Goal: Task Accomplishment & Management: Manage account settings

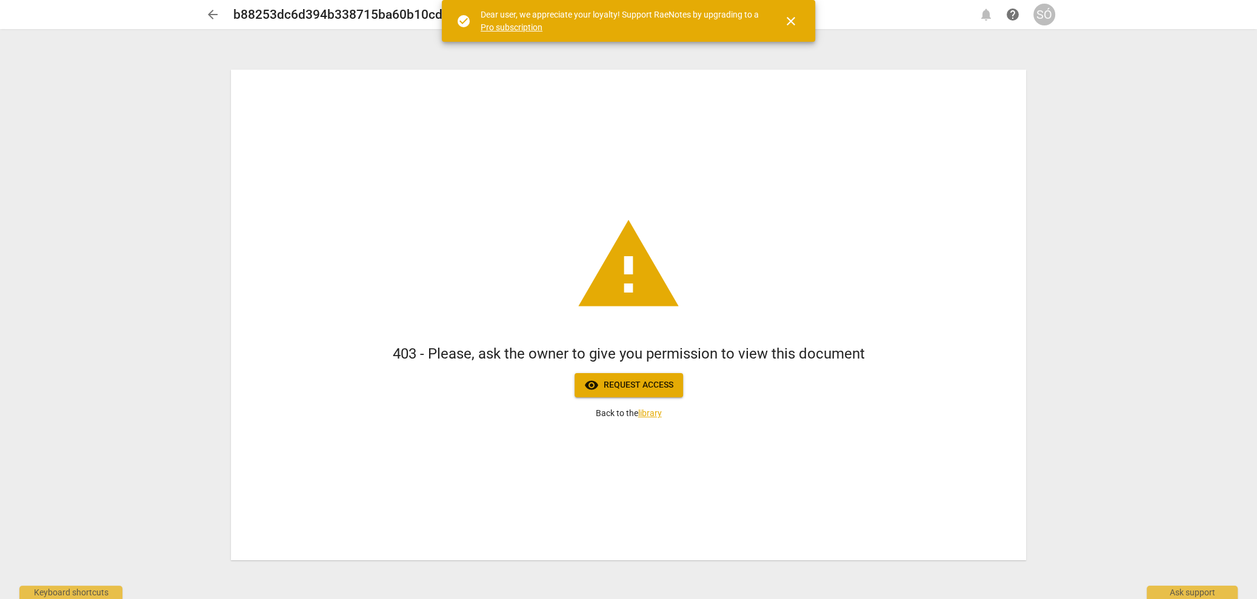
click at [635, 388] on span "visibility Request access" at bounding box center [628, 385] width 89 height 15
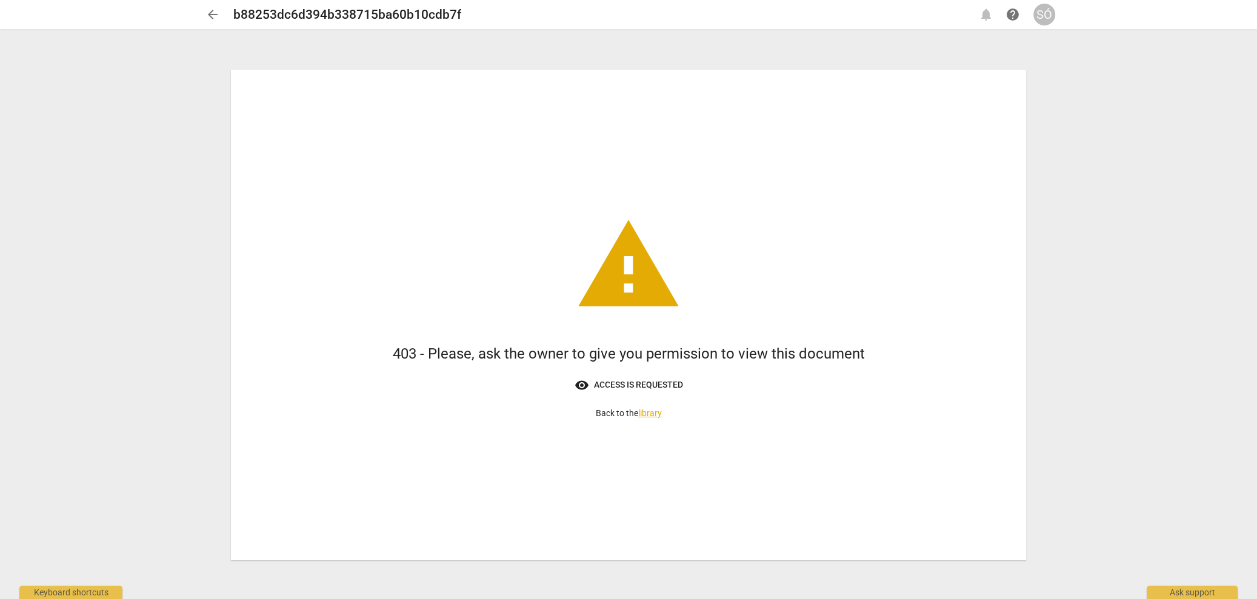
click at [665, 387] on span "visibility Access is requested" at bounding box center [628, 385] width 108 height 15
click at [622, 381] on span "visibility Access is requested" at bounding box center [628, 385] width 108 height 15
click at [1039, 18] on div "SÓ" at bounding box center [1044, 15] width 22 height 22
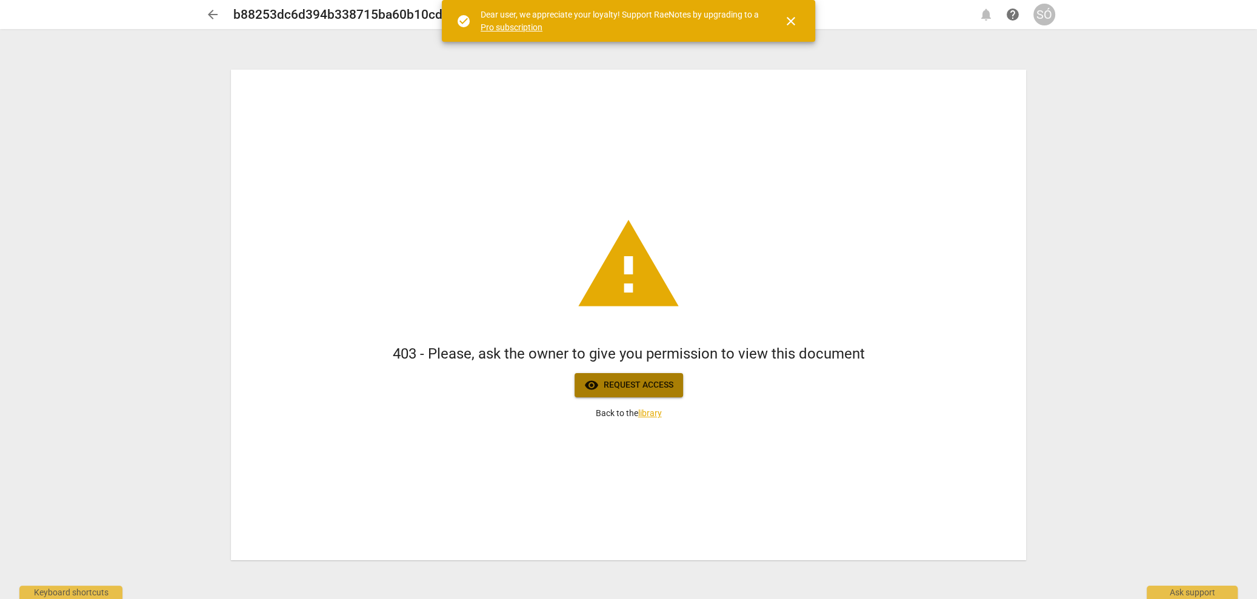
click at [633, 376] on button "visibility Request access" at bounding box center [628, 385] width 108 height 24
click at [791, 25] on span "close" at bounding box center [791, 21] width 15 height 15
click at [1047, 11] on div "SÓ" at bounding box center [1044, 15] width 22 height 22
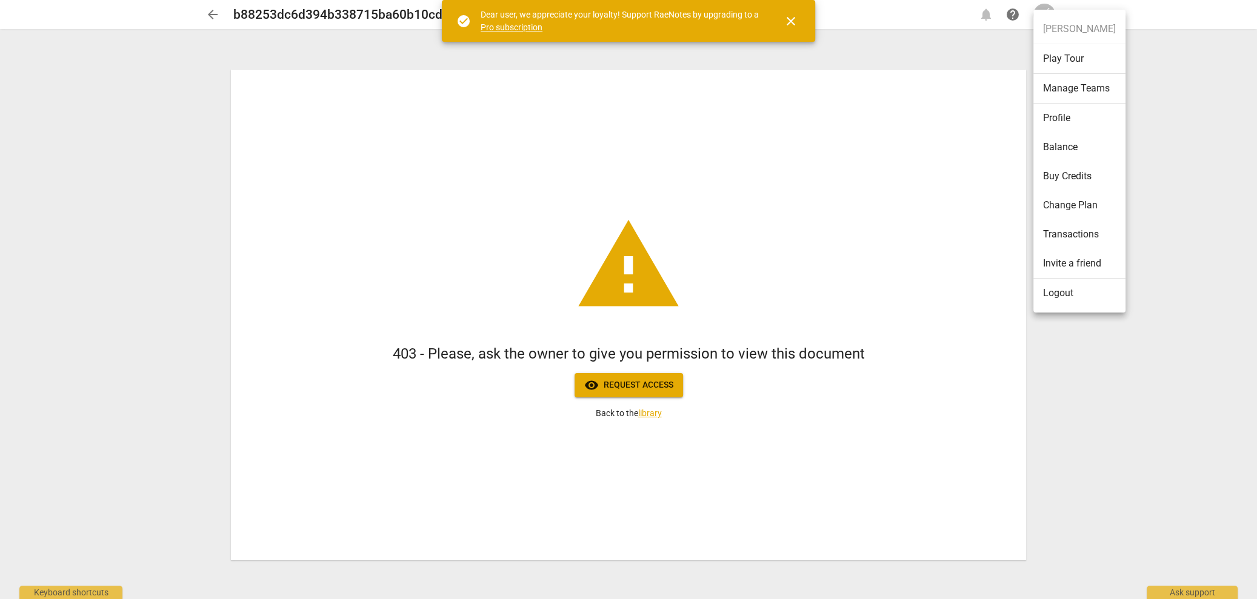
click at [1059, 115] on li "Profile" at bounding box center [1079, 118] width 92 height 29
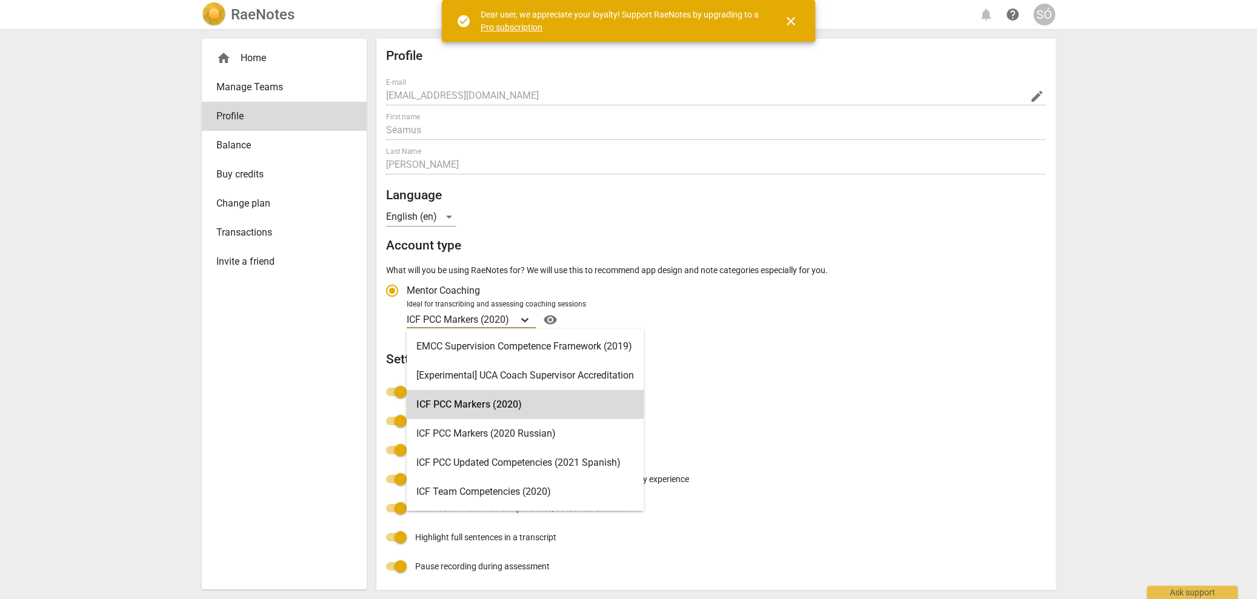
click at [527, 324] on icon "Account type" at bounding box center [525, 320] width 12 height 12
click at [0, 0] on input "Ideal for transcribing and assessing coaching sessions ICF PCC Markers (2020) s…" at bounding box center [0, 0] width 0 height 0
click at [505, 398] on div "ICF PCC Markers (2020)" at bounding box center [525, 404] width 237 height 29
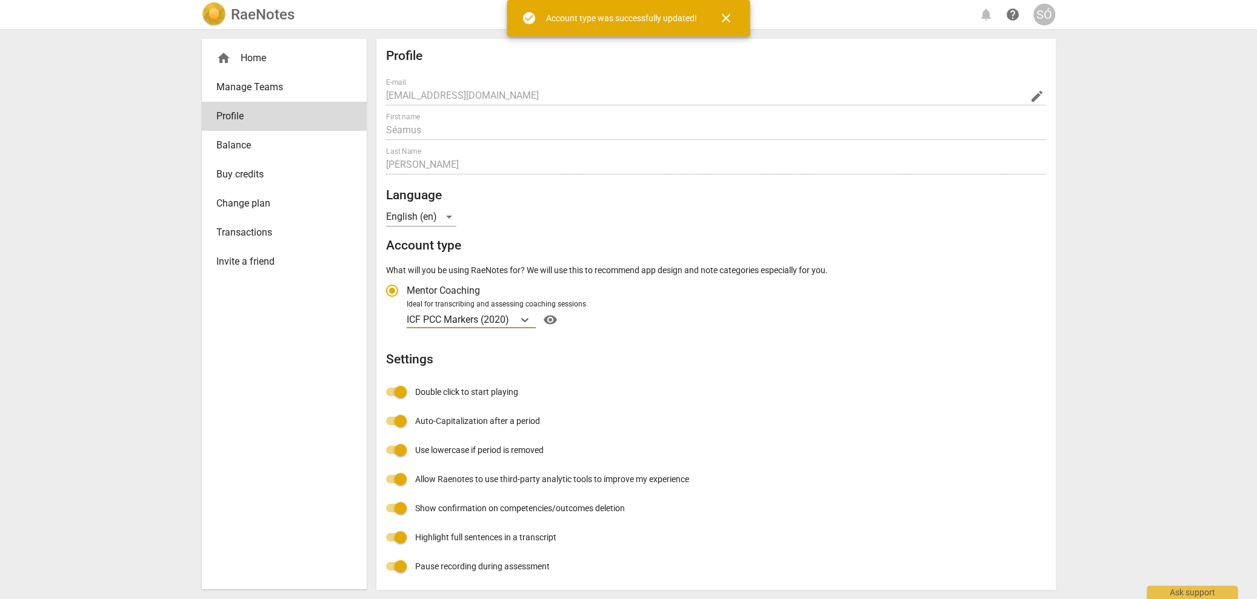
radio input "false"
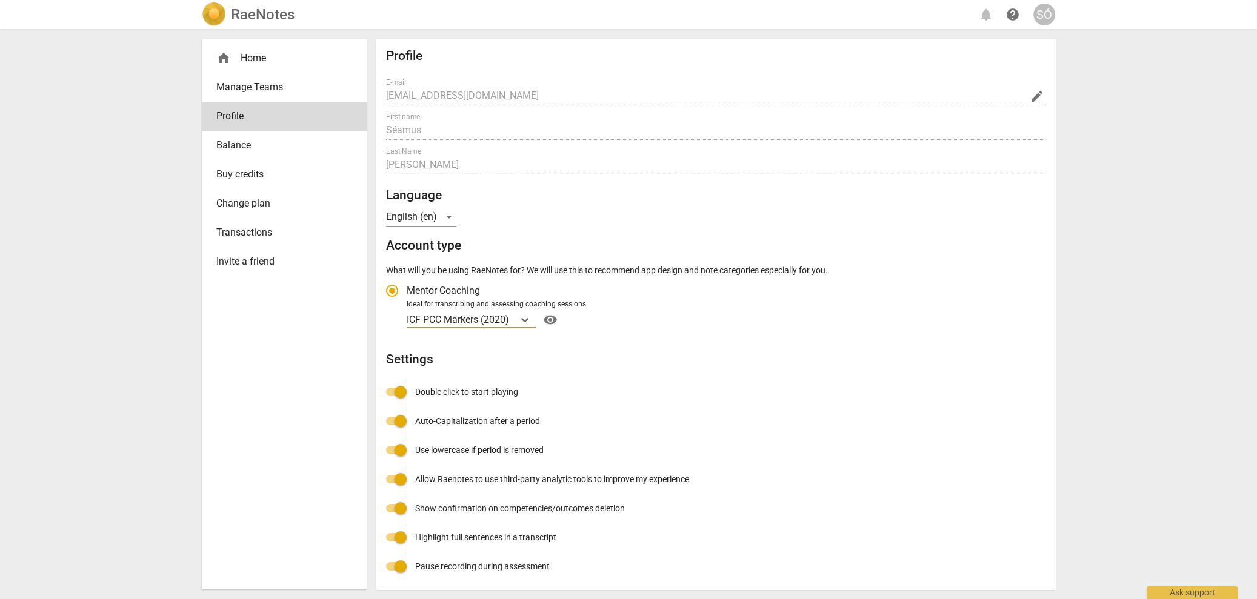
click at [253, 86] on span "Manage Teams" at bounding box center [279, 87] width 126 height 15
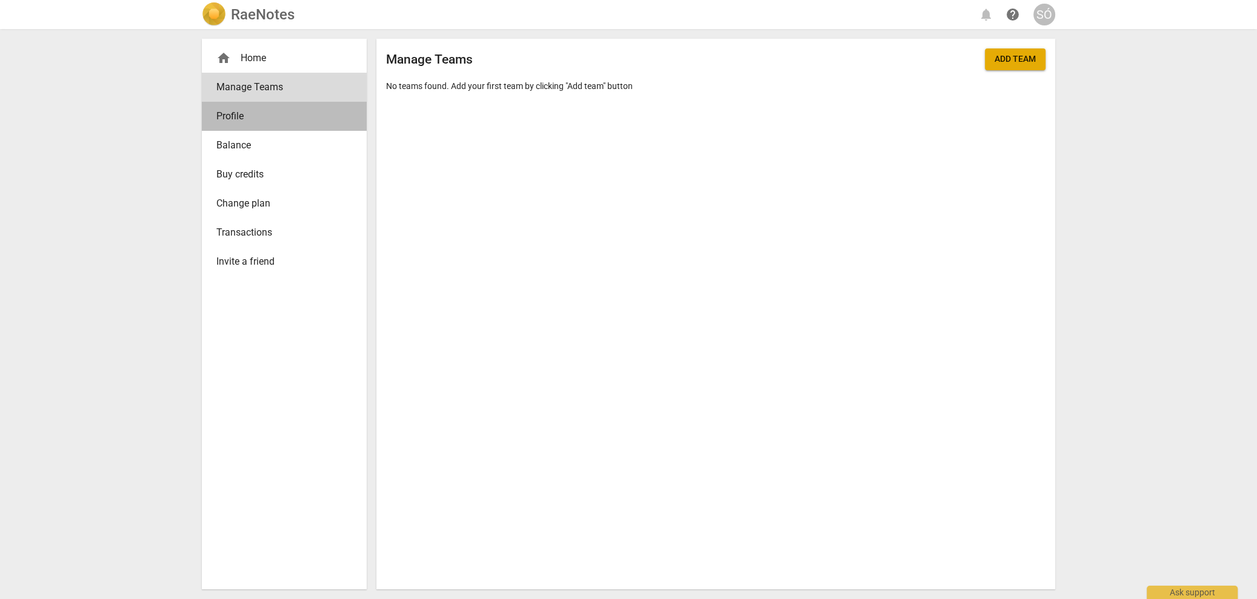
click at [223, 127] on link "Profile" at bounding box center [284, 116] width 165 height 29
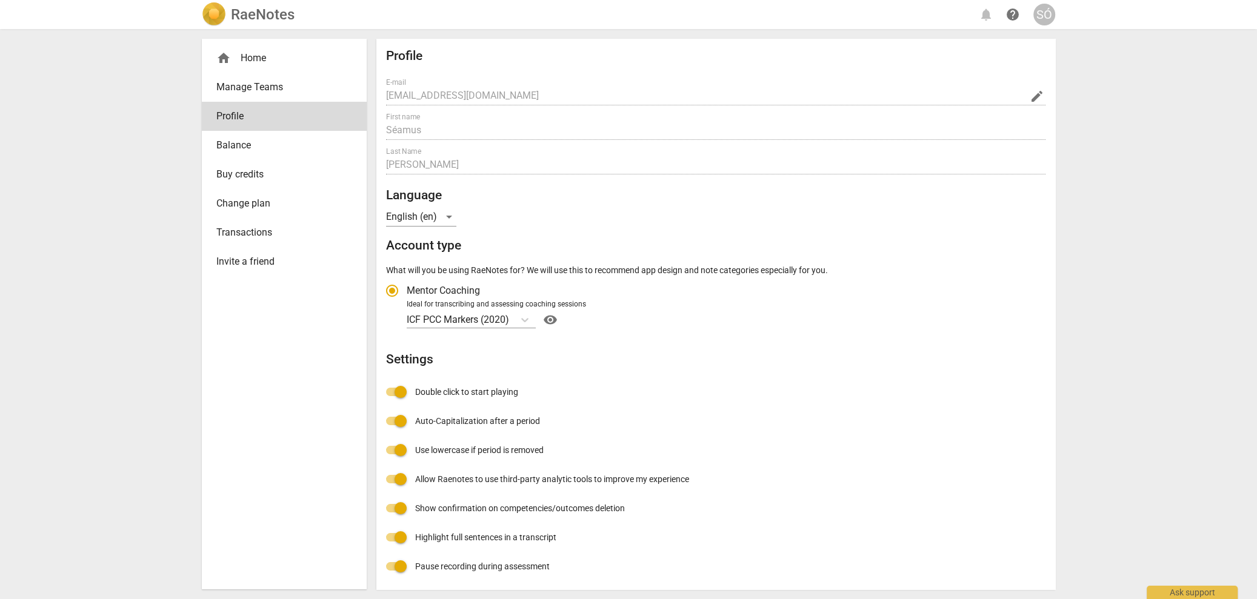
radio input "false"
click at [238, 141] on span "Balance" at bounding box center [279, 145] width 126 height 15
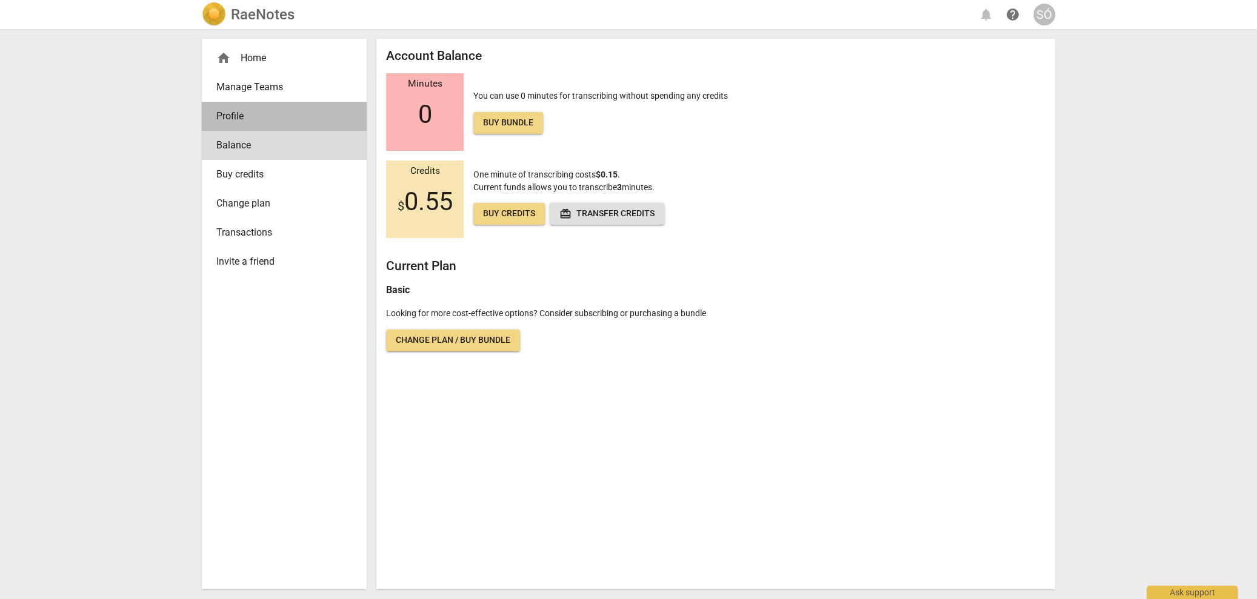
click at [227, 114] on span "Profile" at bounding box center [279, 116] width 126 height 15
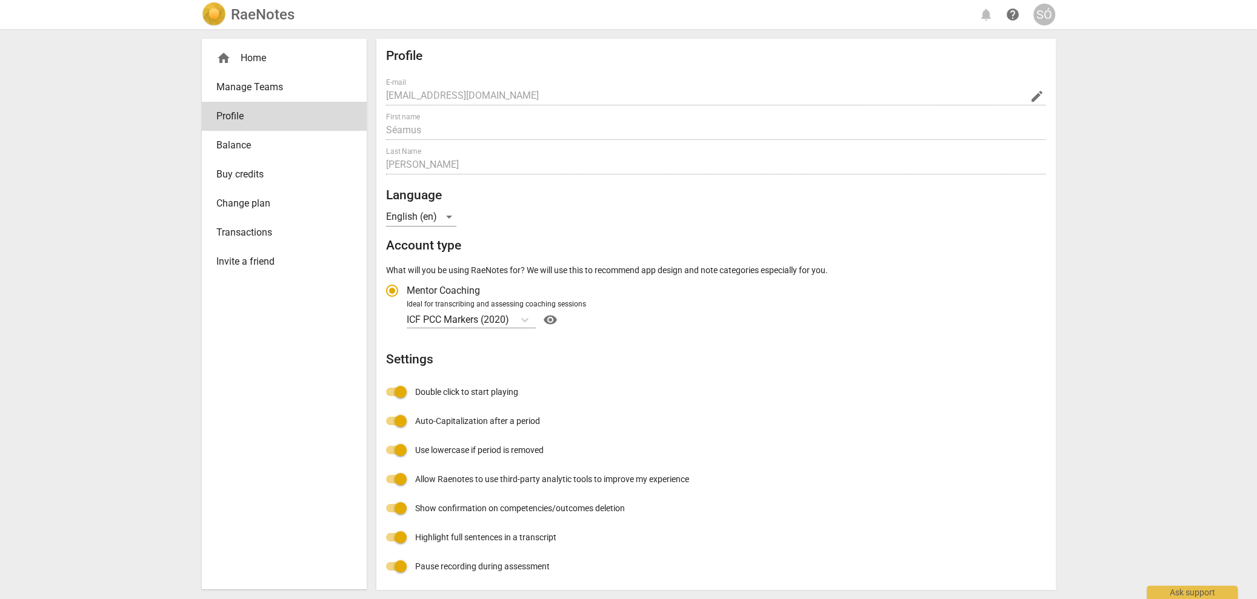
radio input "false"
click at [1049, 15] on div "SÓ" at bounding box center [1044, 15] width 22 height 22
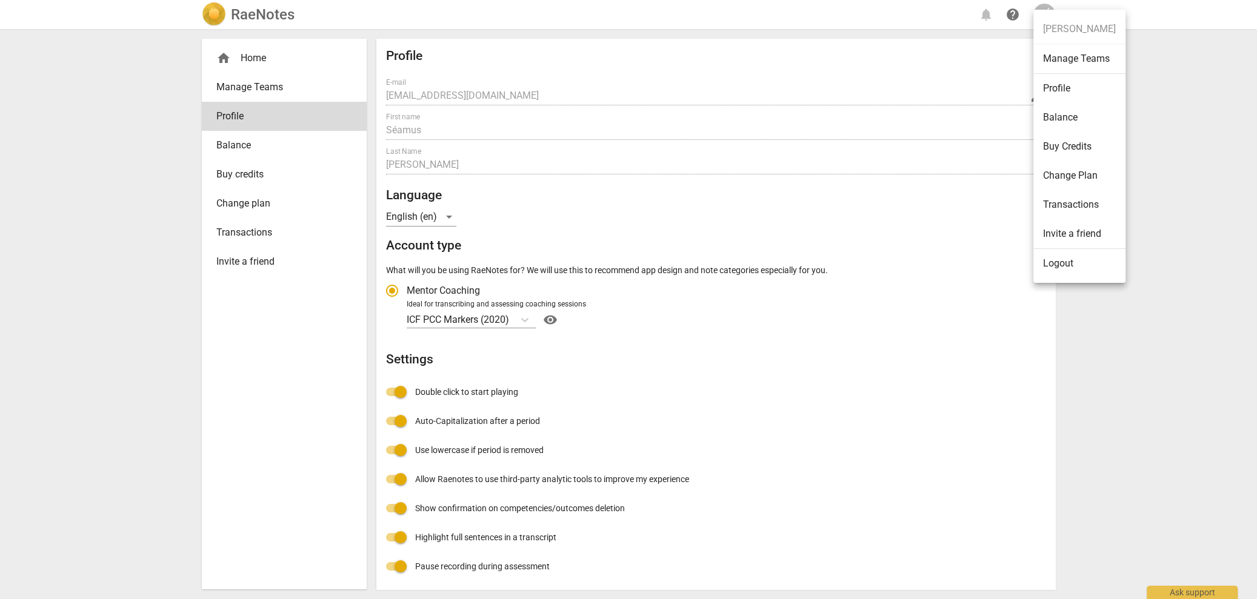
click at [245, 75] on div at bounding box center [628, 299] width 1257 height 599
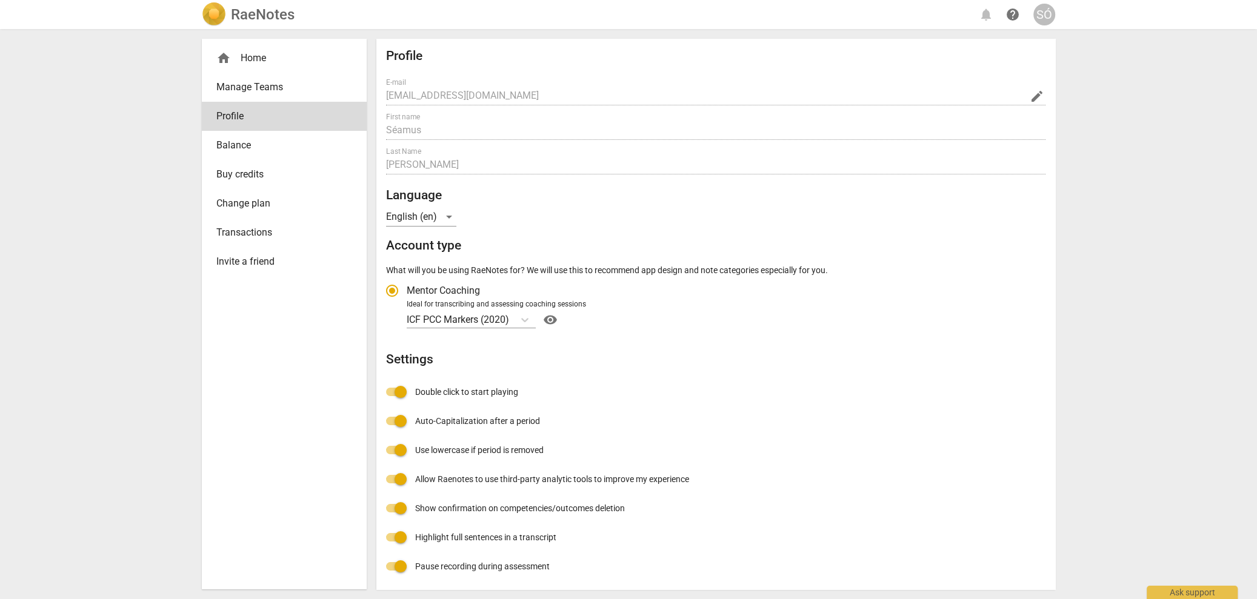
click at [221, 16] on img at bounding box center [214, 14] width 24 height 24
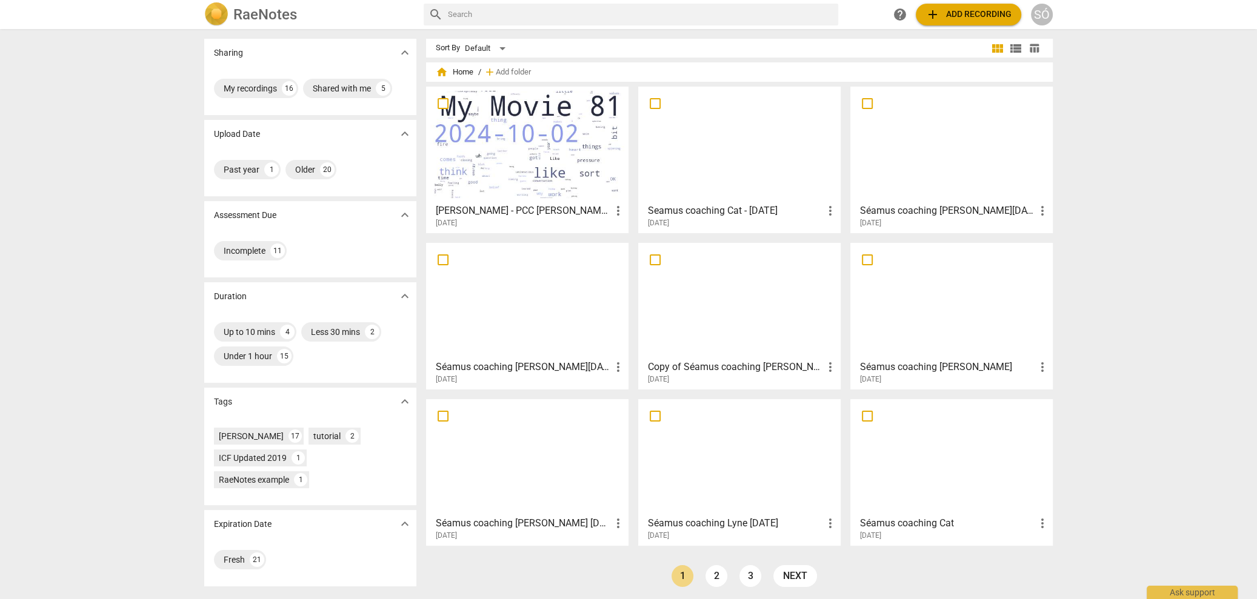
click at [507, 139] on div at bounding box center [527, 144] width 194 height 107
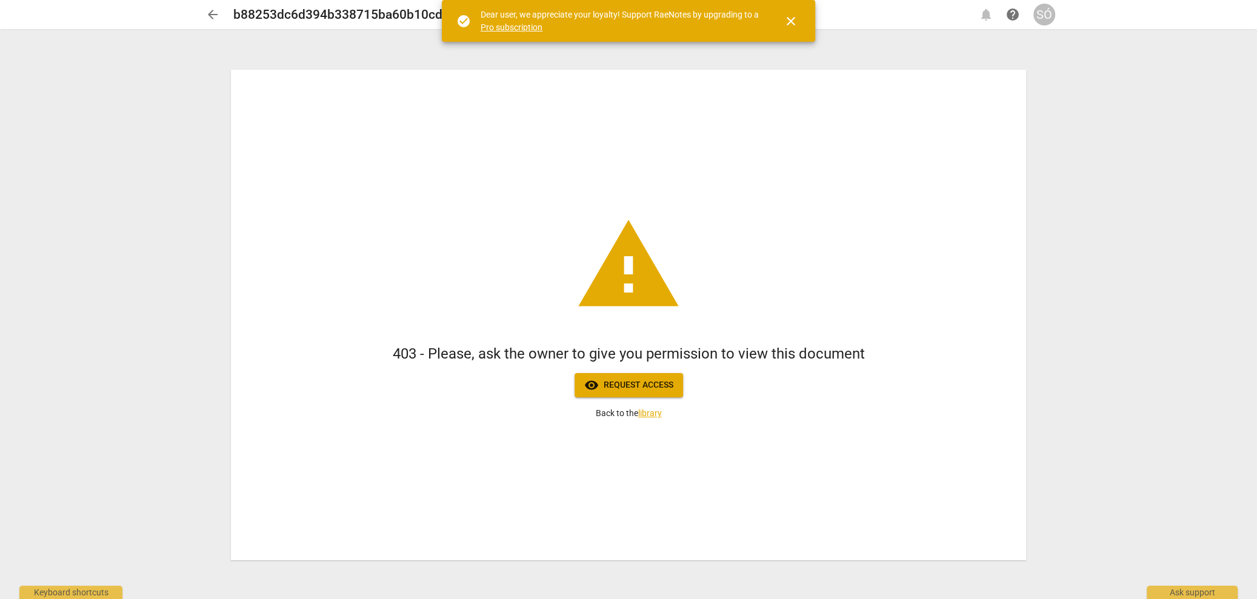
click at [639, 393] on button "visibility Request access" at bounding box center [628, 385] width 108 height 24
click at [788, 27] on span "close" at bounding box center [791, 21] width 15 height 15
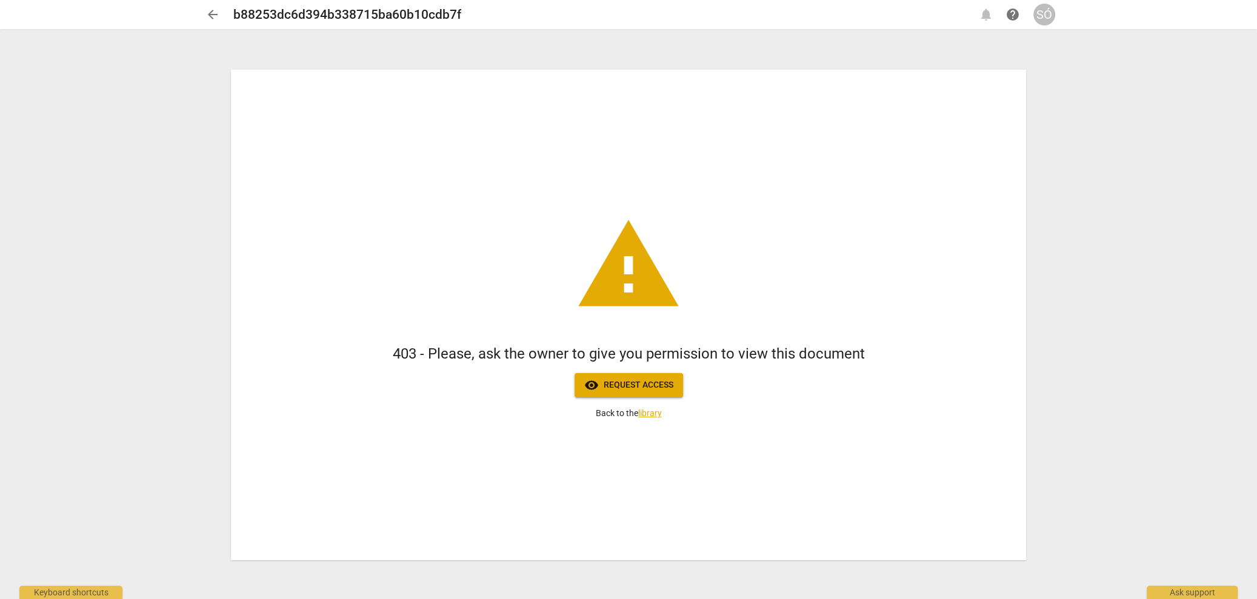
click at [658, 414] on link "library" at bounding box center [650, 413] width 24 height 10
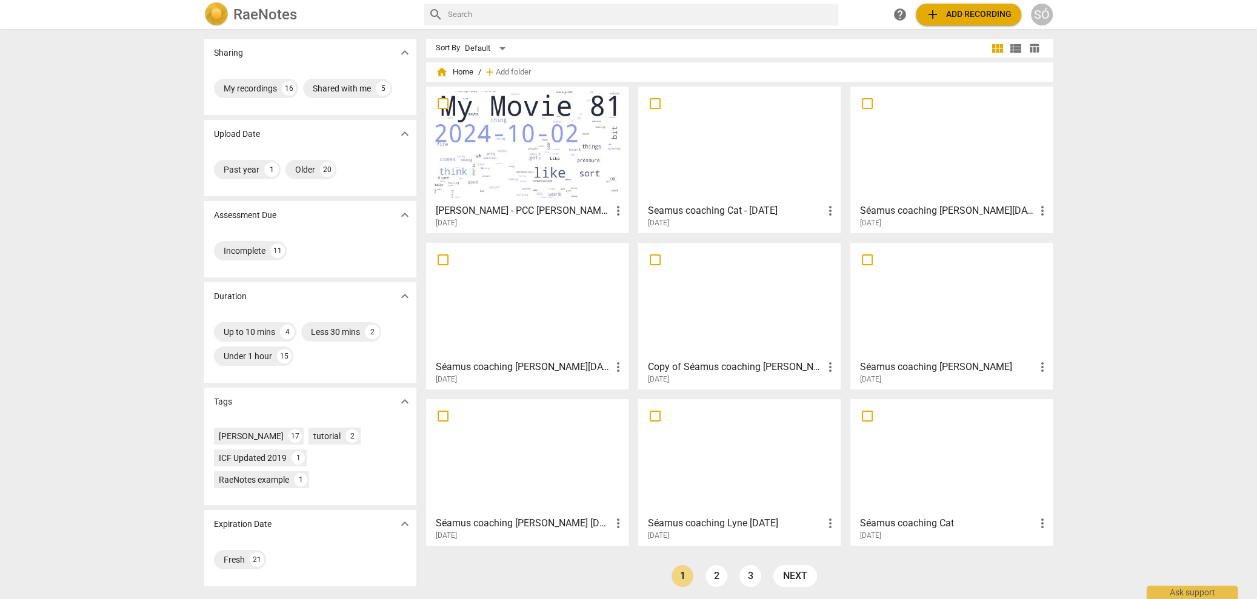
click at [1047, 16] on div "SÓ" at bounding box center [1042, 15] width 22 height 22
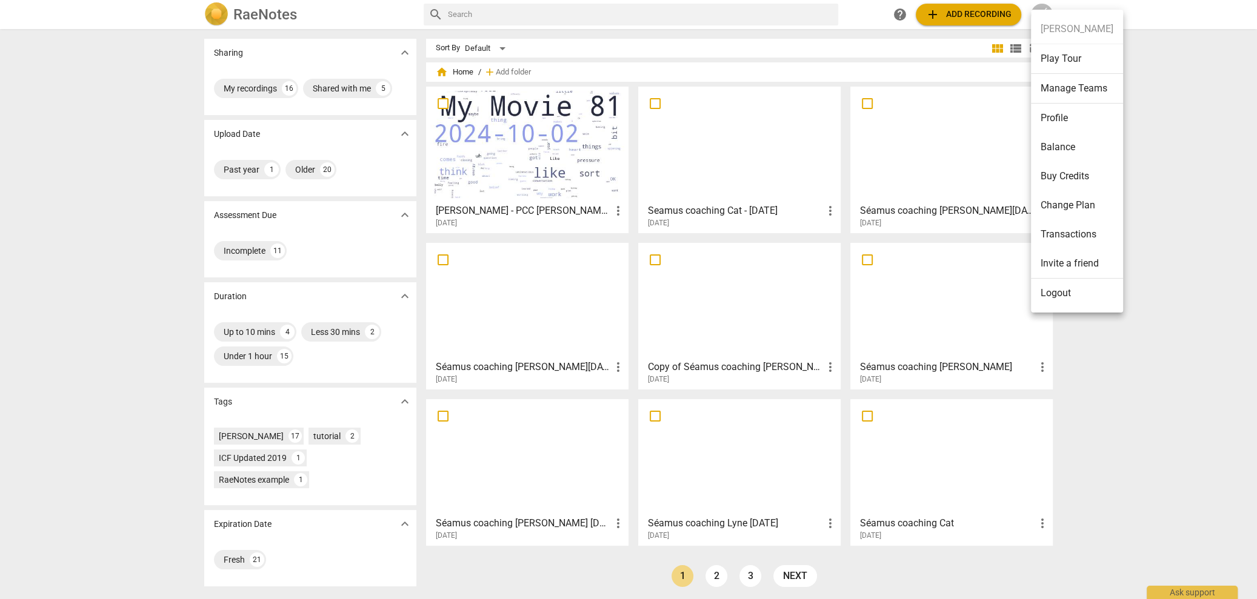
click at [165, 148] on div at bounding box center [628, 299] width 1257 height 599
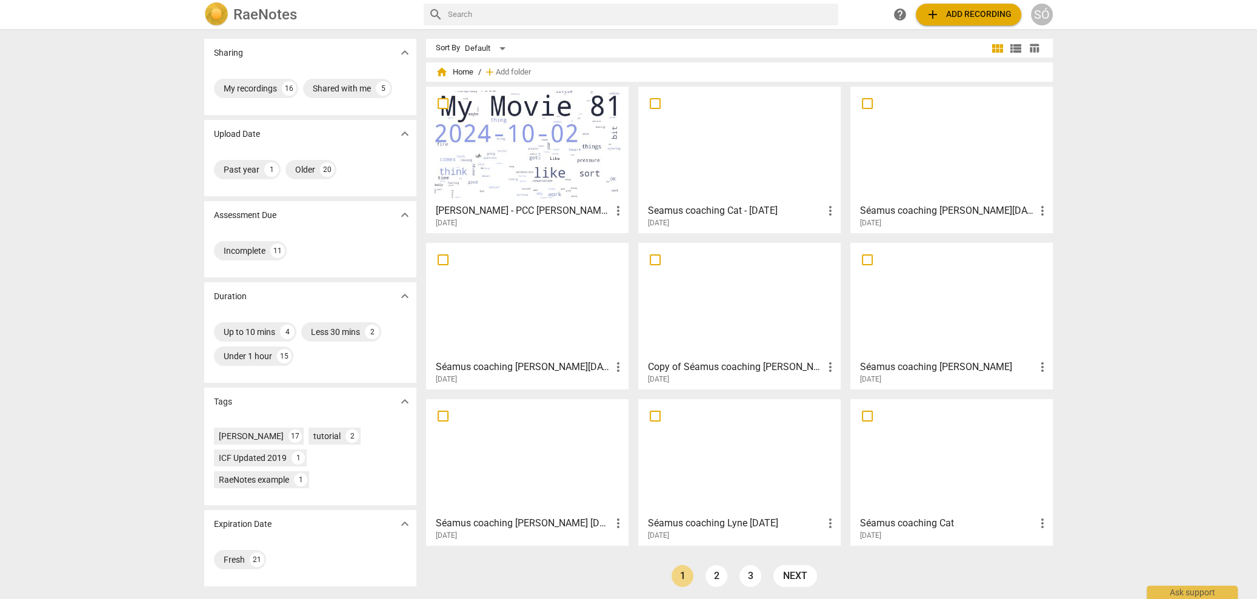
click at [785, 157] on div at bounding box center [739, 144] width 194 height 107
click at [536, 146] on div at bounding box center [527, 144] width 194 height 107
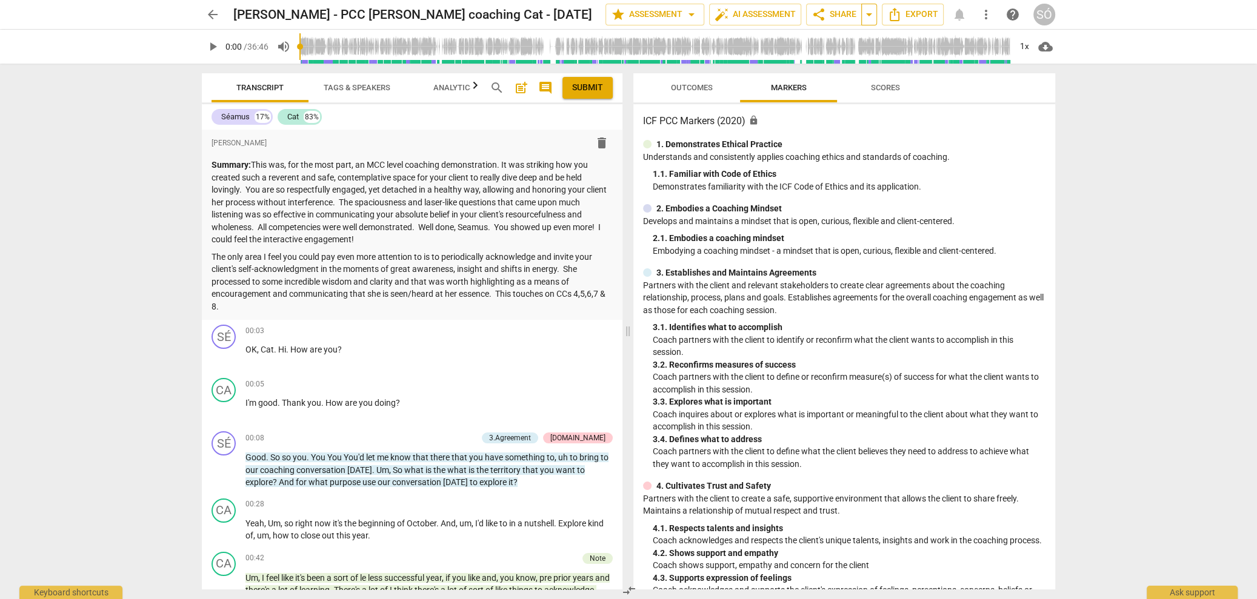
click at [870, 15] on span "arrow_drop_down" at bounding box center [869, 14] width 15 height 15
click at [869, 15] on span "arrow_drop_down" at bounding box center [869, 14] width 15 height 15
click at [874, 18] on span "arrow_drop_down" at bounding box center [869, 14] width 15 height 15
click at [868, 14] on span "arrow_drop_down" at bounding box center [869, 14] width 15 height 15
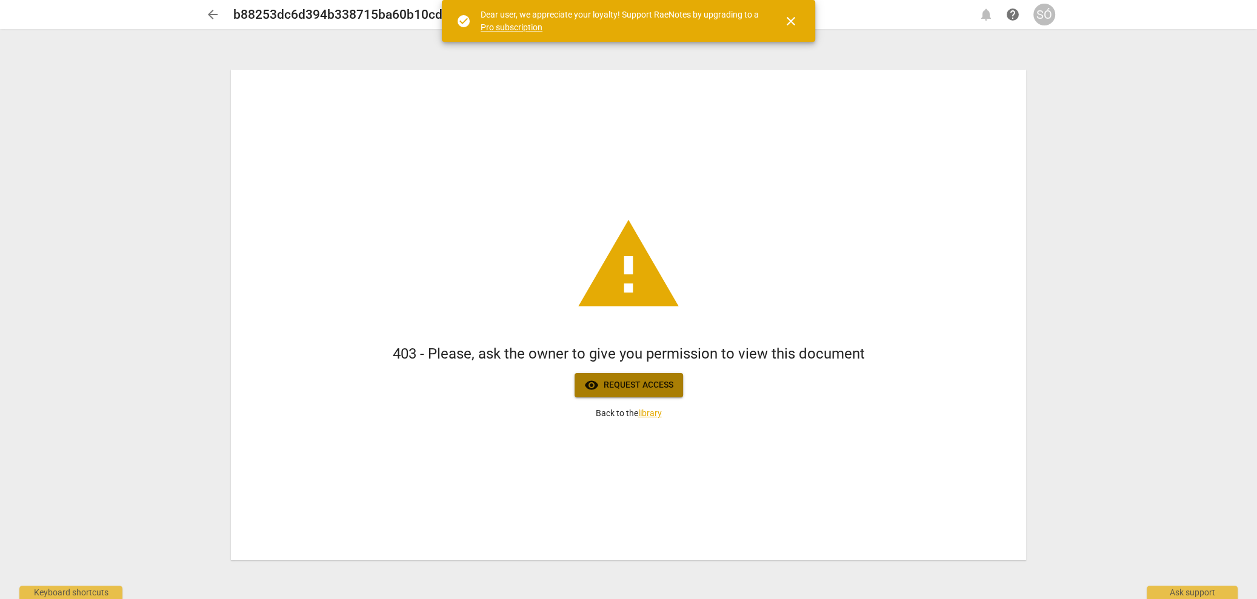
click at [650, 384] on span "visibility Request access" at bounding box center [628, 385] width 89 height 15
click at [793, 24] on span "close" at bounding box center [791, 21] width 15 height 15
click at [794, 28] on span "close" at bounding box center [791, 21] width 15 height 15
click at [1048, 11] on div "SÓ" at bounding box center [1044, 15] width 22 height 22
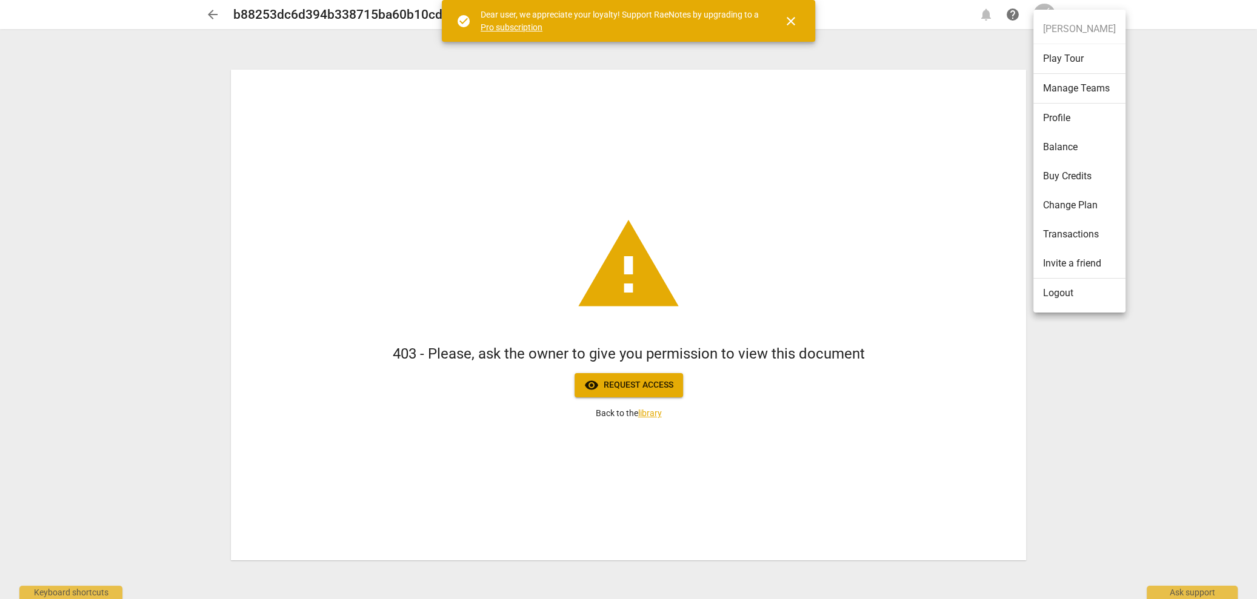
click at [1111, 401] on div at bounding box center [628, 299] width 1257 height 599
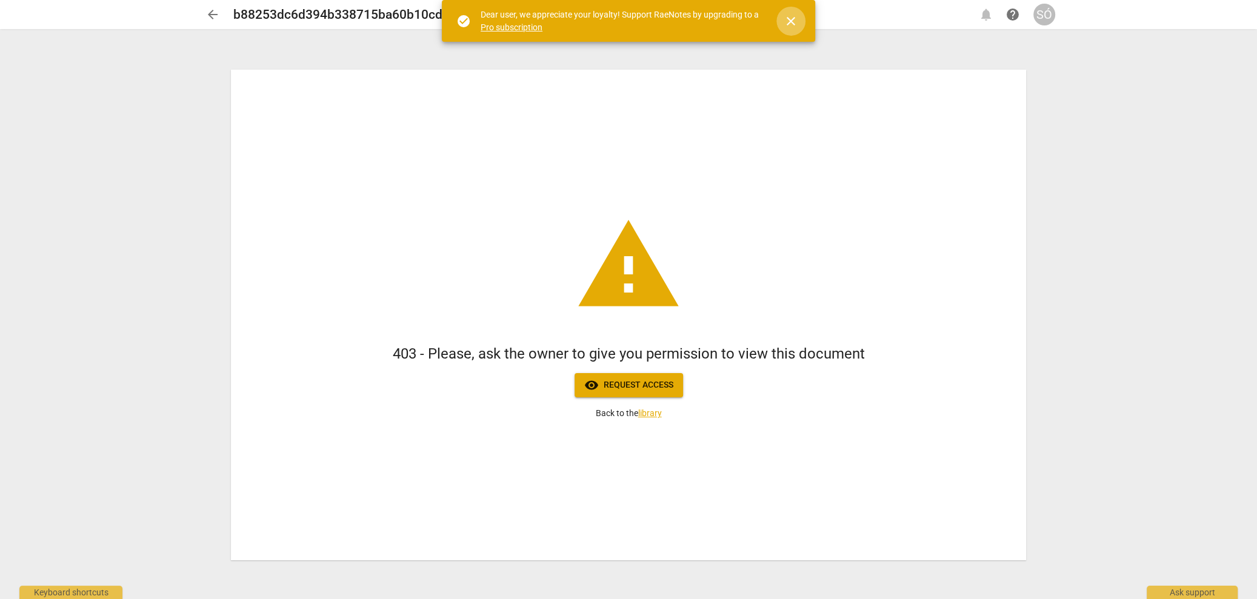
click at [797, 24] on span "close" at bounding box center [791, 21] width 15 height 15
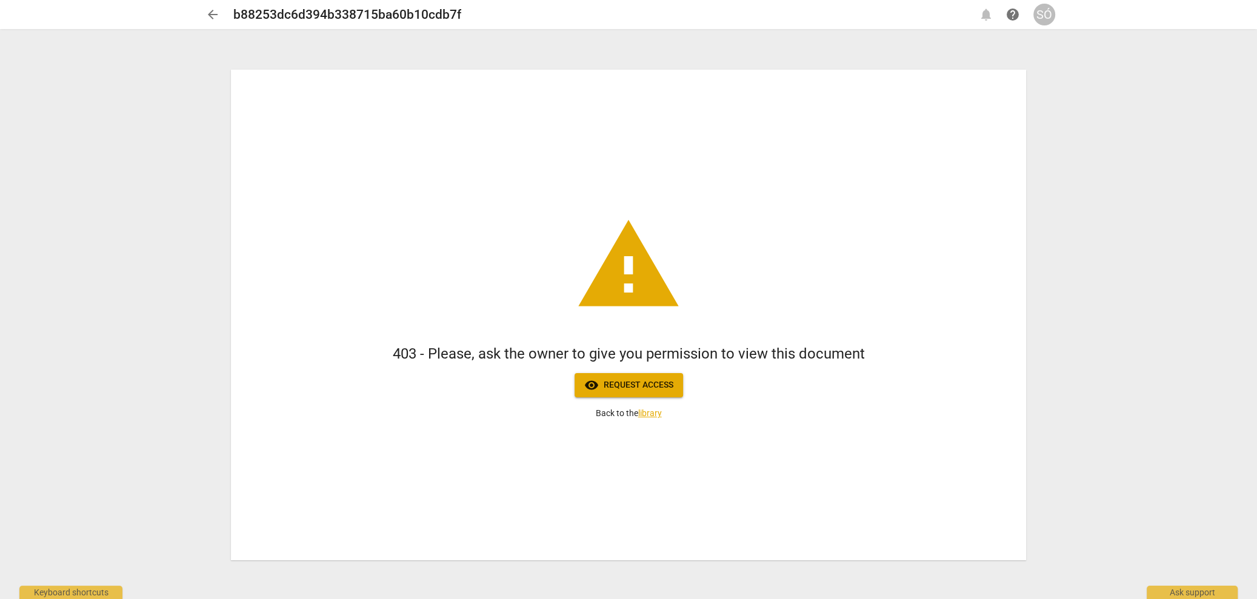
click at [451, 17] on h2 "b88253dc6d394b338715ba60b10cdb7f" at bounding box center [347, 14] width 228 height 15
click at [1011, 15] on span "help" at bounding box center [1012, 14] width 15 height 15
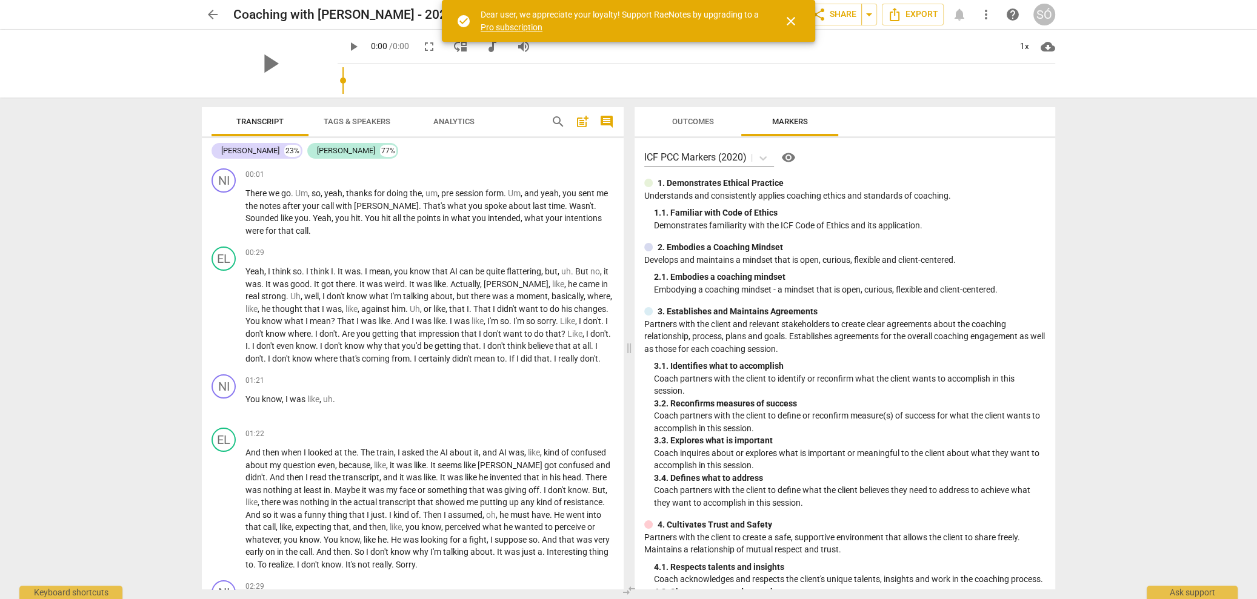
click at [791, 21] on span "close" at bounding box center [791, 21] width 15 height 15
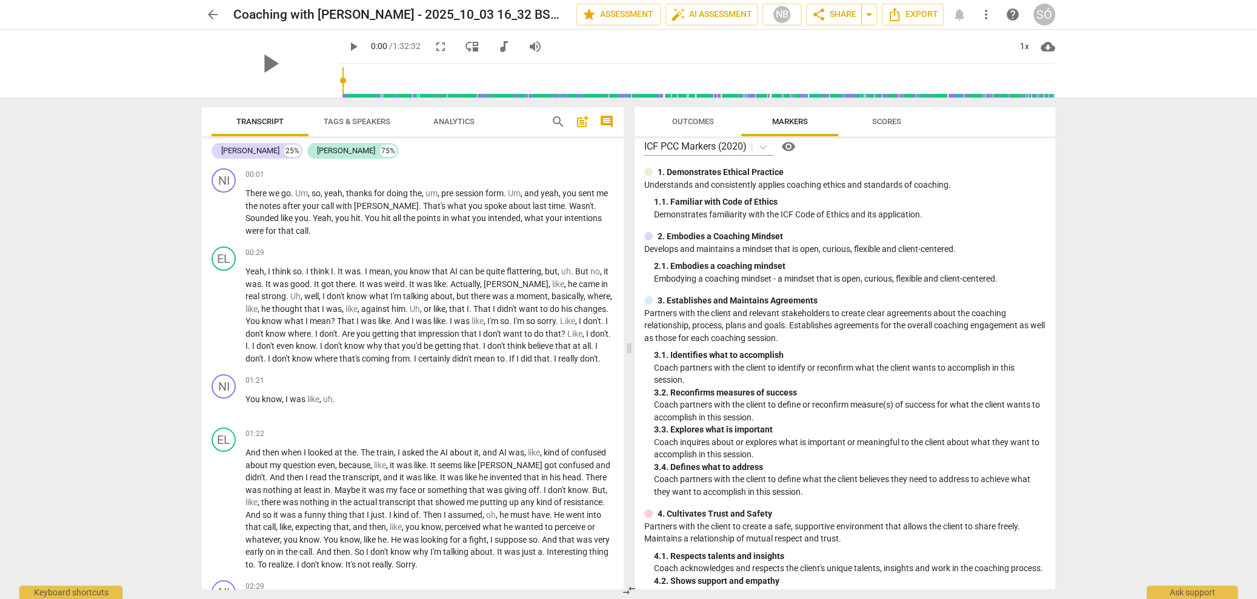
scroll to position [12, 0]
click at [796, 19] on span "NB" at bounding box center [782, 14] width 28 height 18
click at [496, 340] on div at bounding box center [628, 299] width 1257 height 599
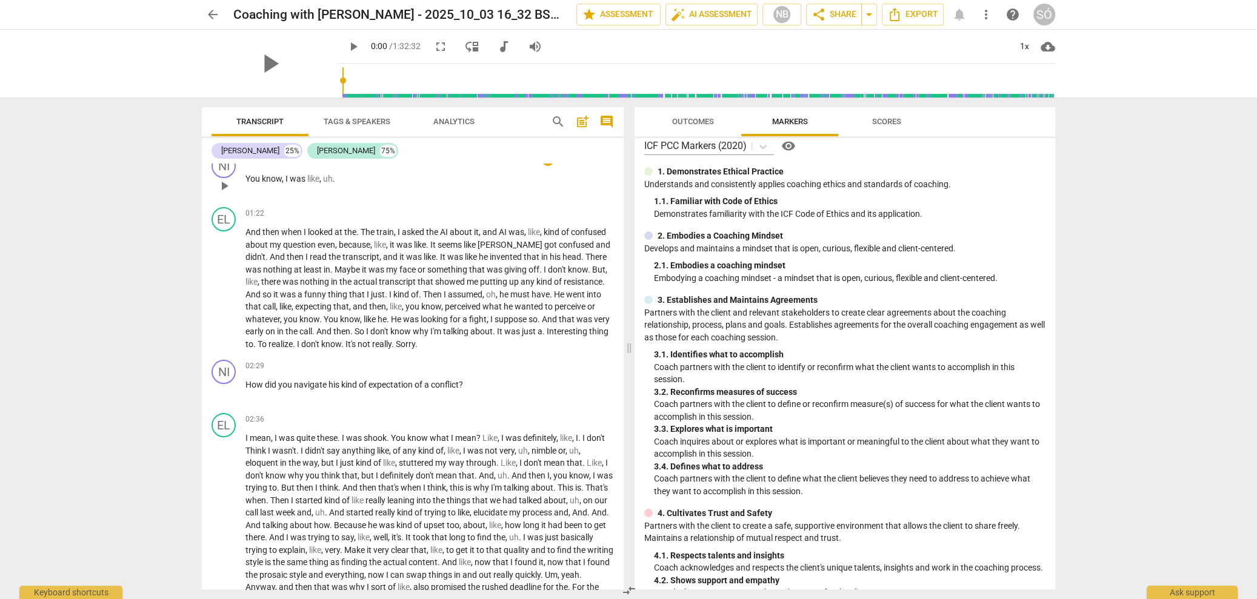
scroll to position [0, 0]
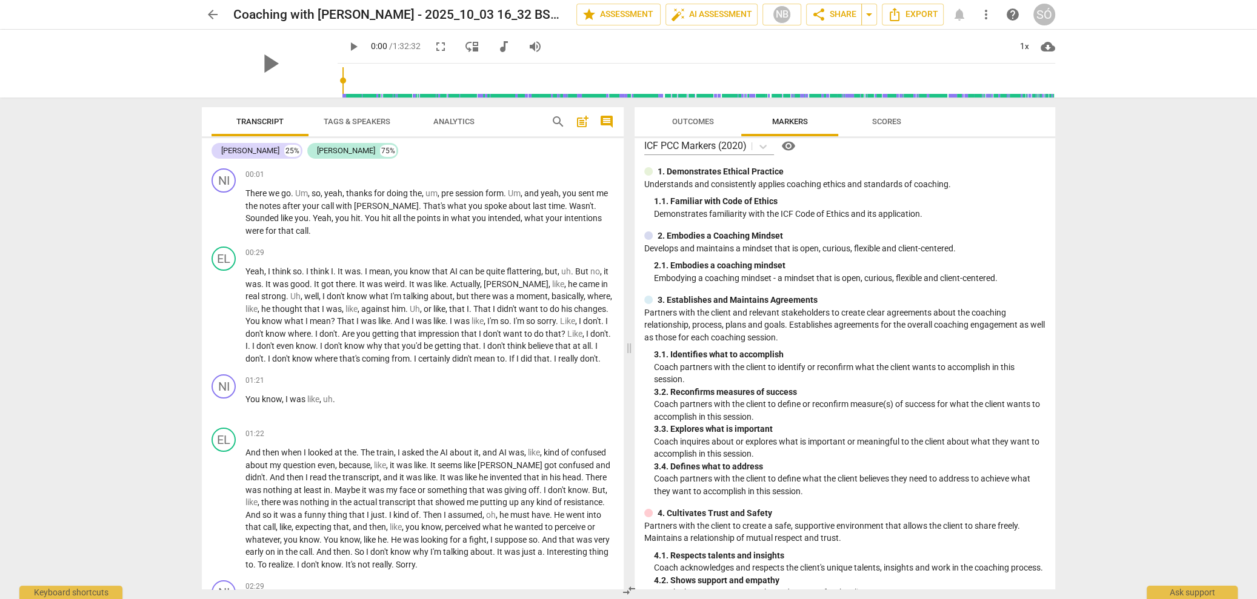
click at [676, 125] on span "Outcomes" at bounding box center [693, 121] width 42 height 9
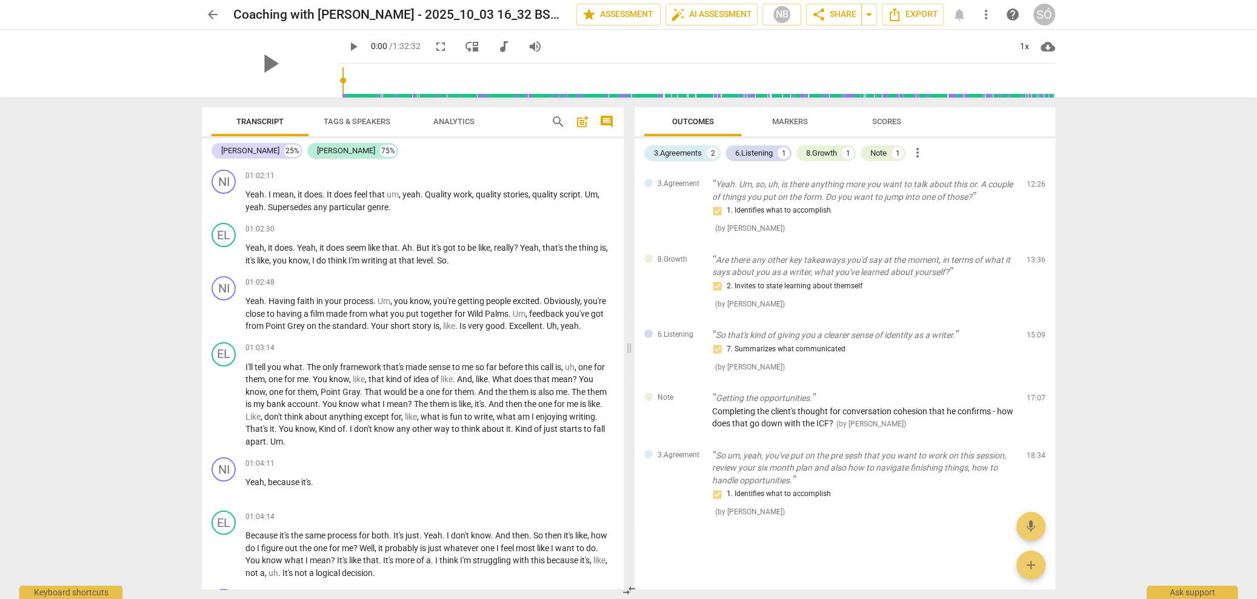
scroll to position [9814, 0]
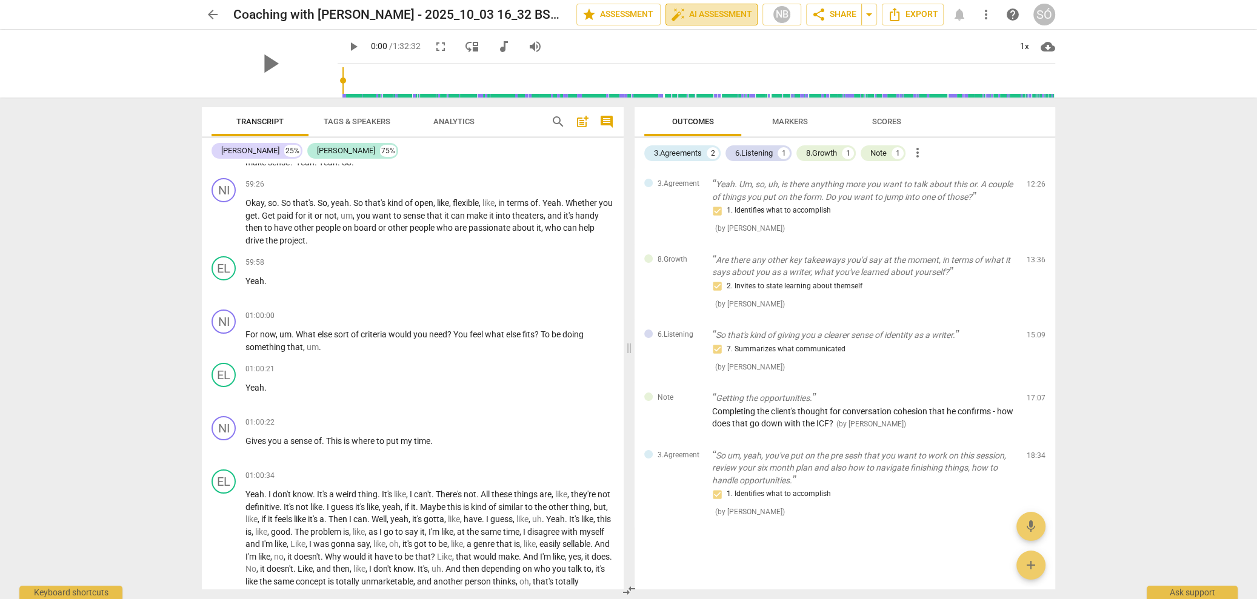
click at [713, 13] on span "auto_fix_high AI Assessment" at bounding box center [711, 14] width 81 height 15
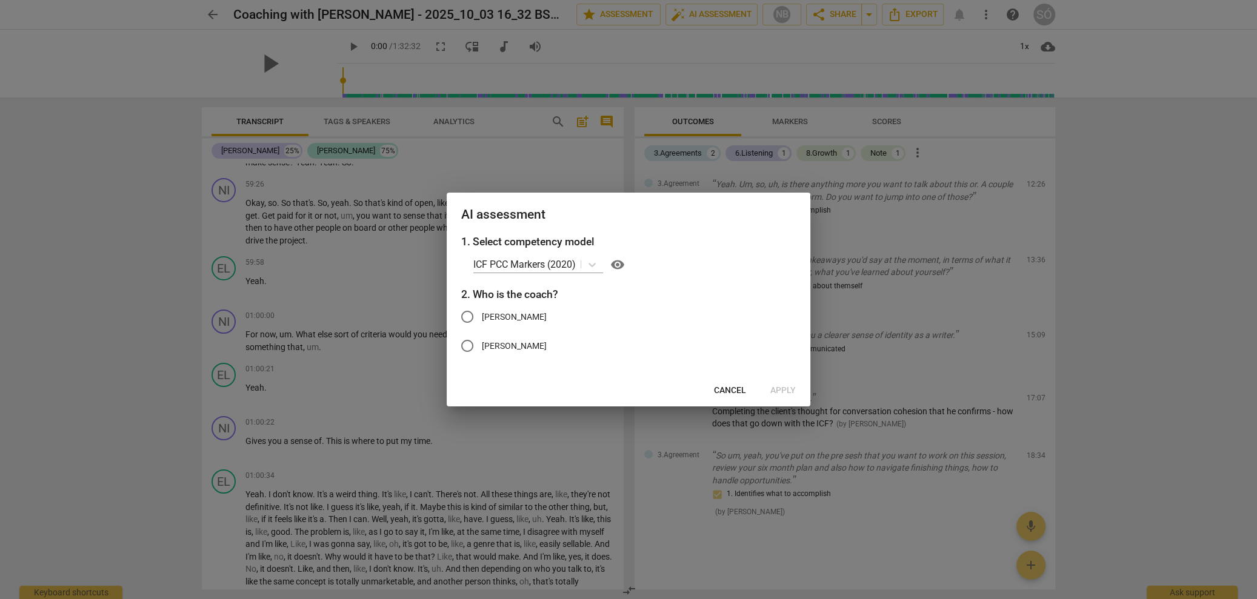
click at [728, 390] on span "Cancel" at bounding box center [730, 391] width 32 height 12
